Goal: Task Accomplishment & Management: Manage account settings

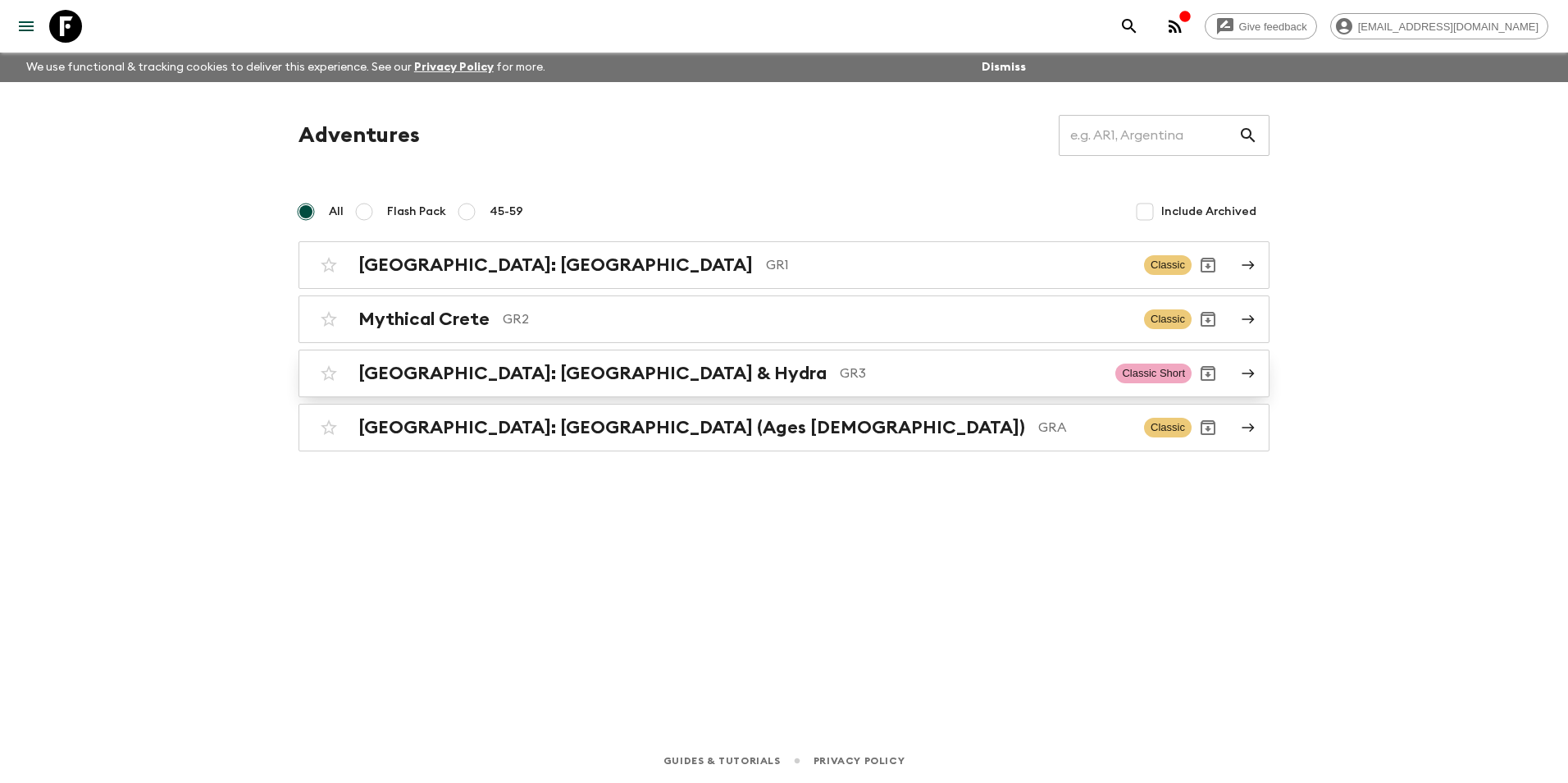
click at [523, 382] on h2 "[GEOGRAPHIC_DATA]: [GEOGRAPHIC_DATA] & Hydra" at bounding box center [592, 373] width 468 height 21
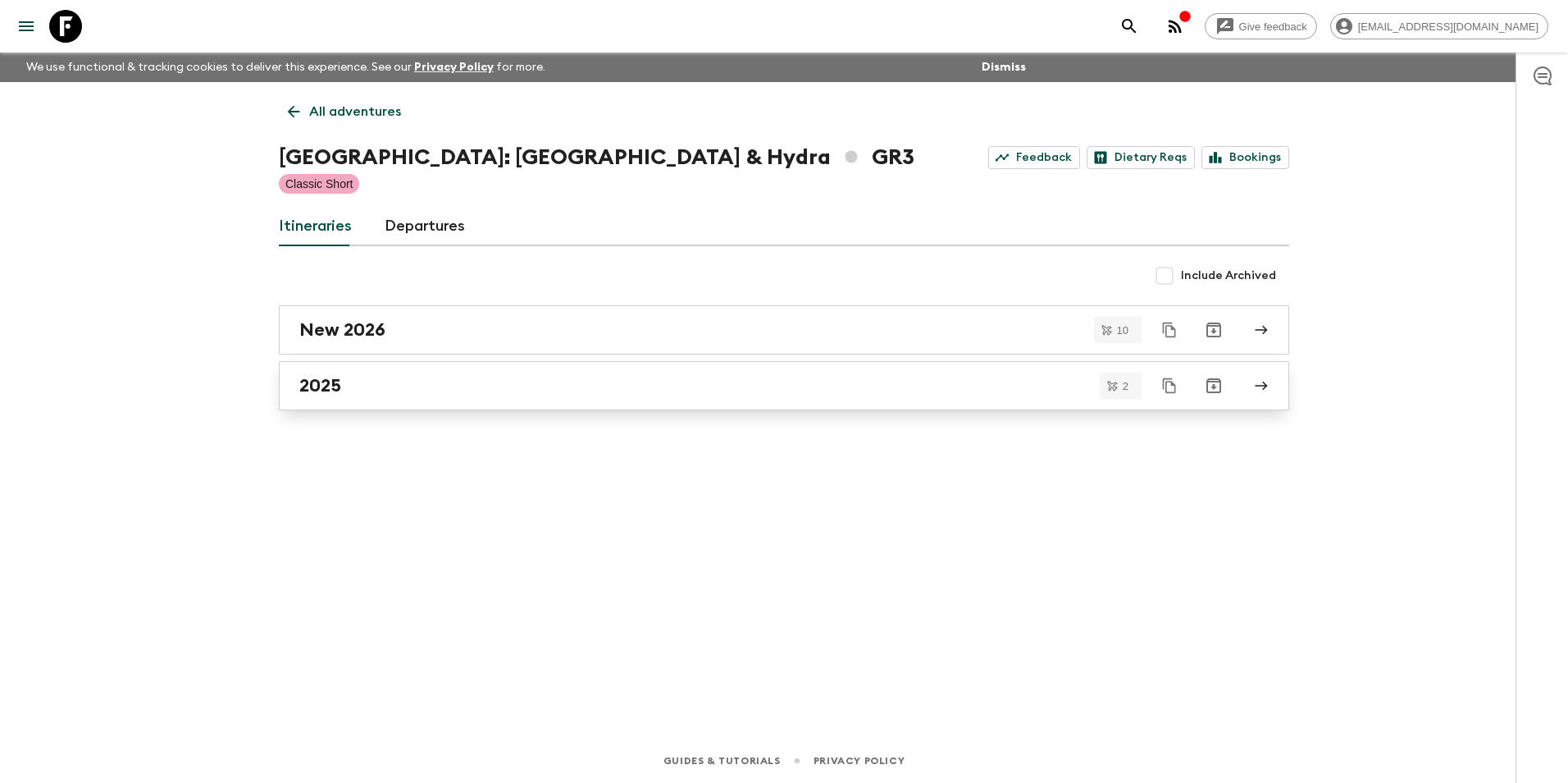
click at [346, 371] on link "2025" at bounding box center [784, 386] width 1011 height 50
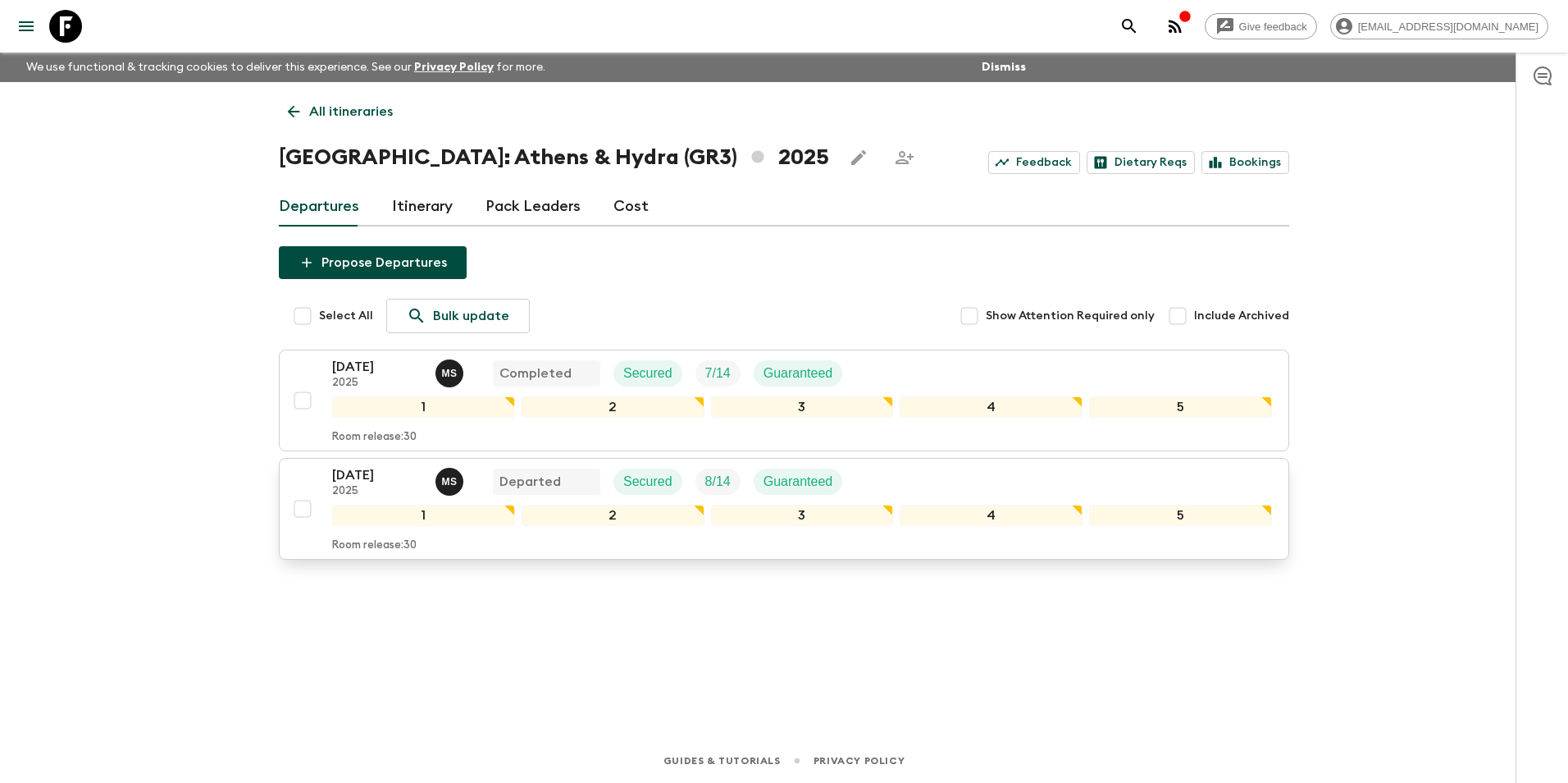
click at [376, 482] on p "[DATE]" at bounding box center [377, 475] width 90 height 19
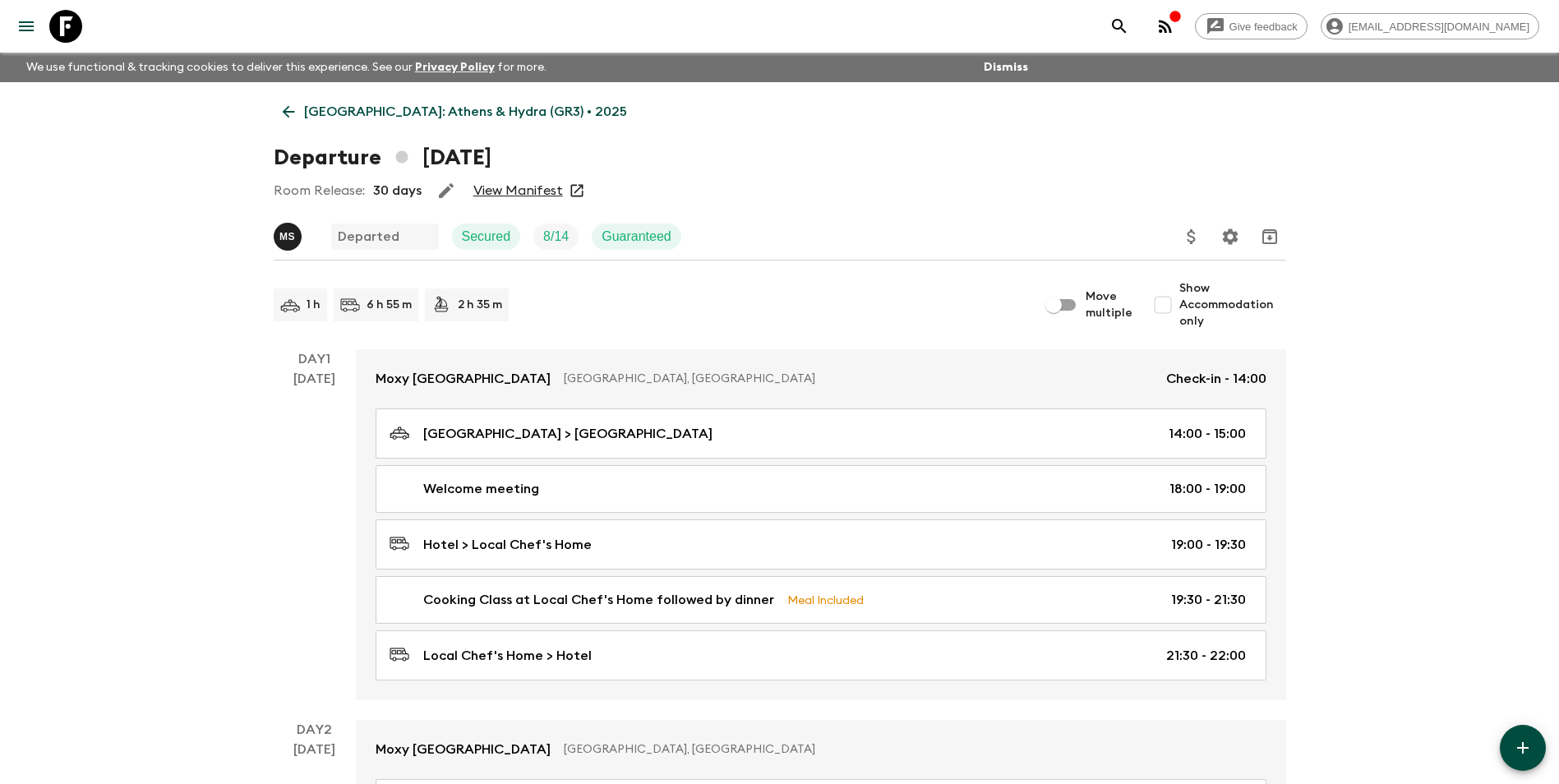
click at [504, 193] on link "View Manifest" at bounding box center [518, 191] width 89 height 17
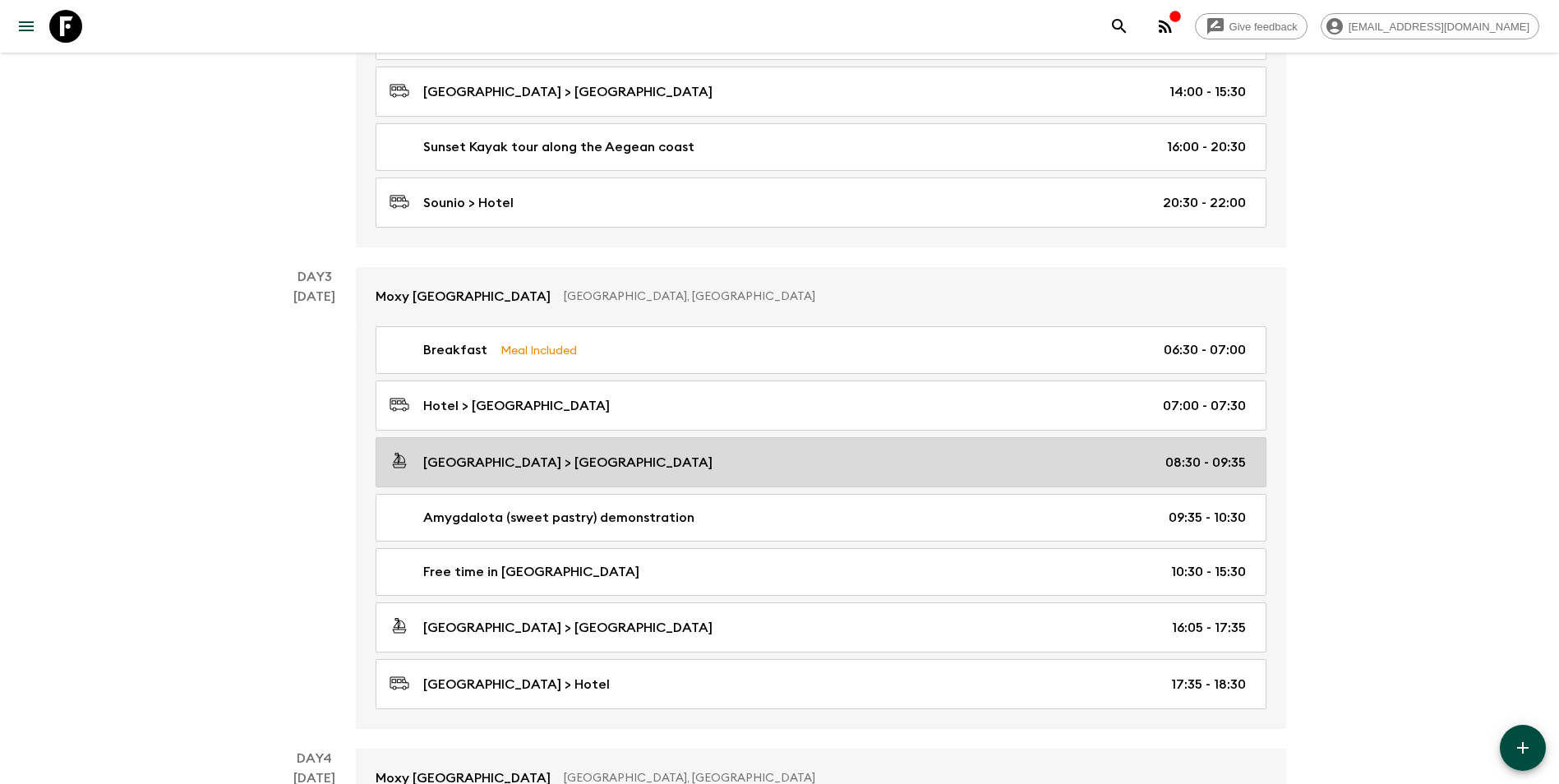
scroll to position [986, 0]
